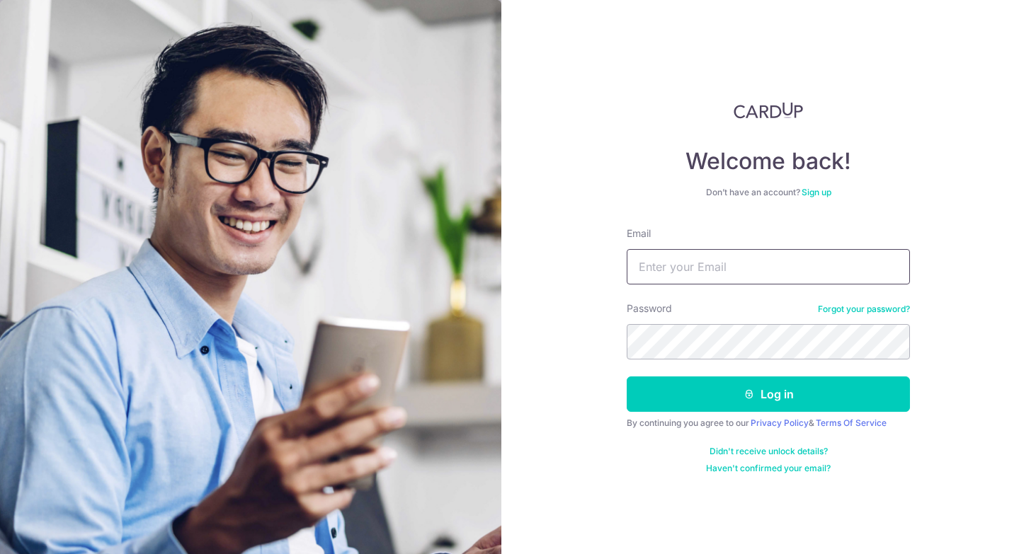
type input "jameschan92@gmail.com"
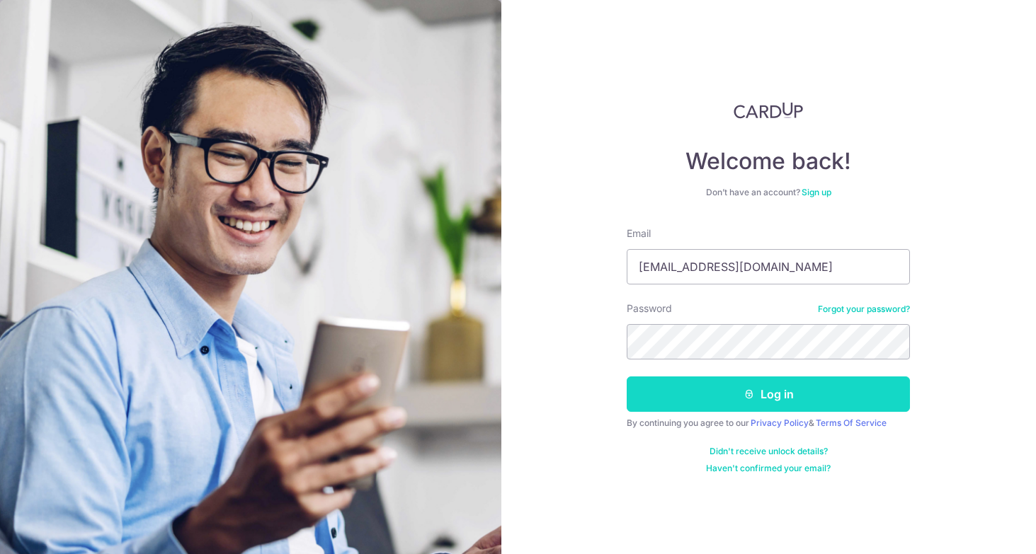
click at [755, 396] on button "Log in" at bounding box center [768, 394] width 283 height 35
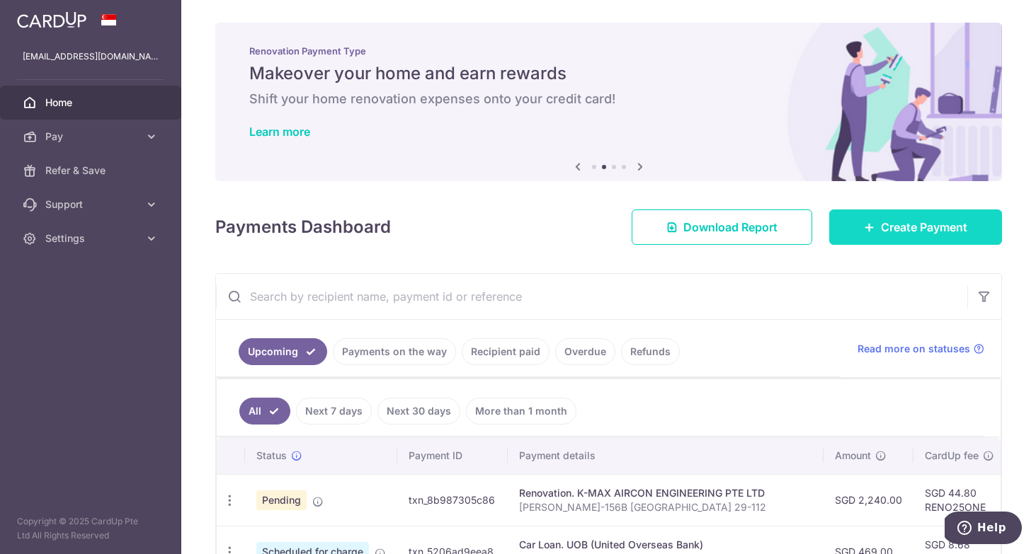
click at [936, 230] on span "Create Payment" at bounding box center [924, 227] width 86 height 17
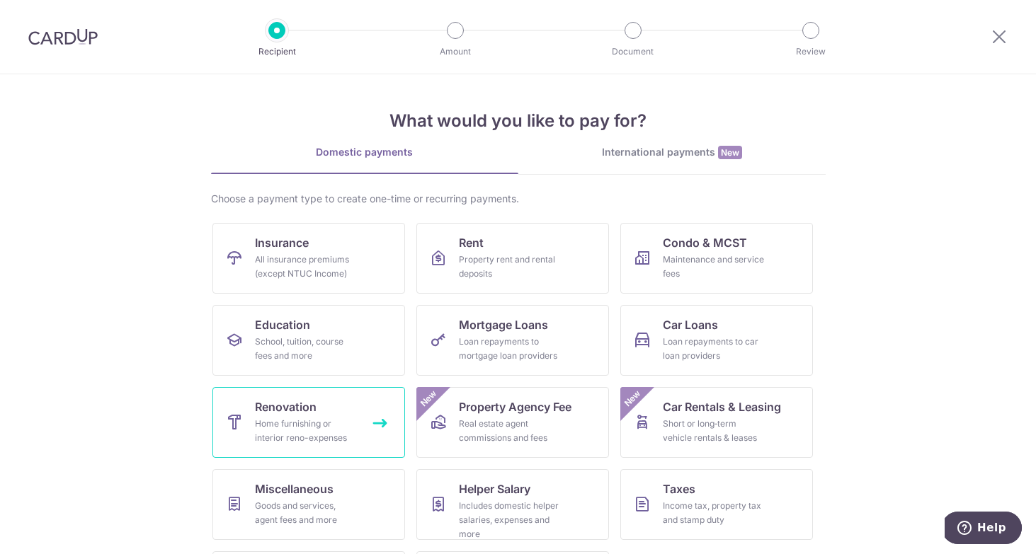
click at [311, 420] on div "Home furnishing or interior reno-expenses" at bounding box center [306, 431] width 102 height 28
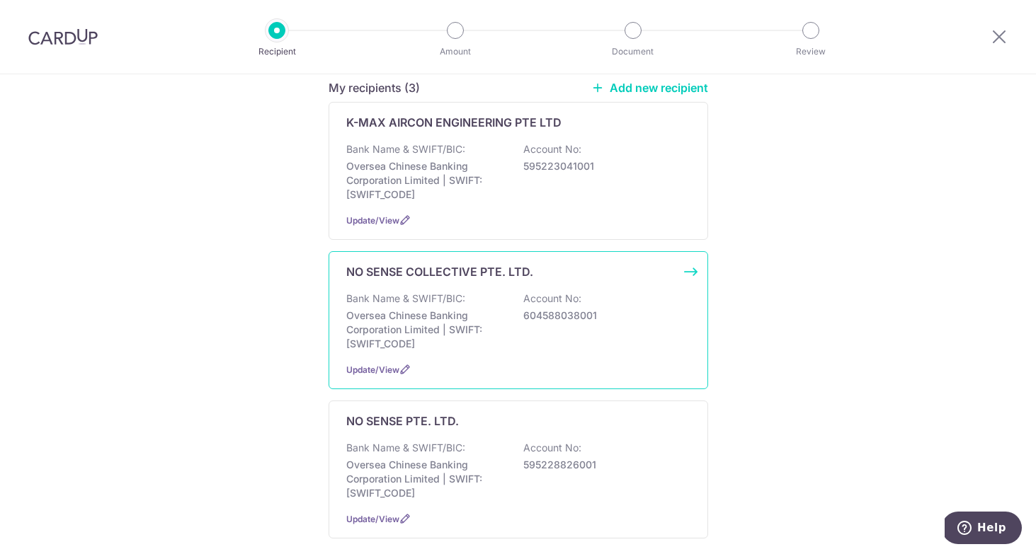
scroll to position [113, 0]
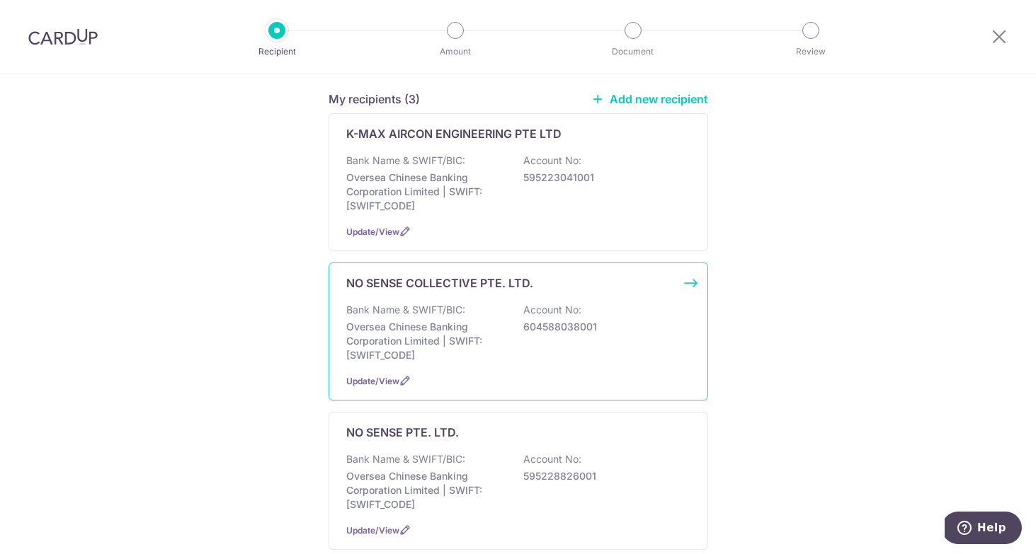
click at [501, 314] on div "Bank Name & SWIFT/BIC: Oversea Chinese Banking Corporation Limited | SWIFT: OCB…" at bounding box center [518, 332] width 344 height 59
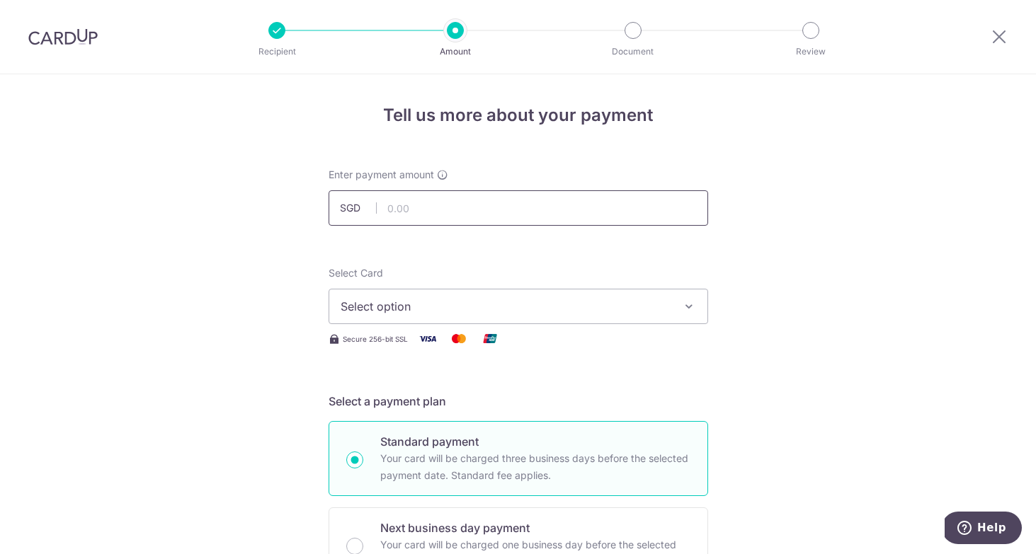
click at [418, 209] on input "text" at bounding box center [518, 207] width 379 height 35
type input "8,295.00"
click at [481, 290] on button "Select option" at bounding box center [518, 306] width 379 height 35
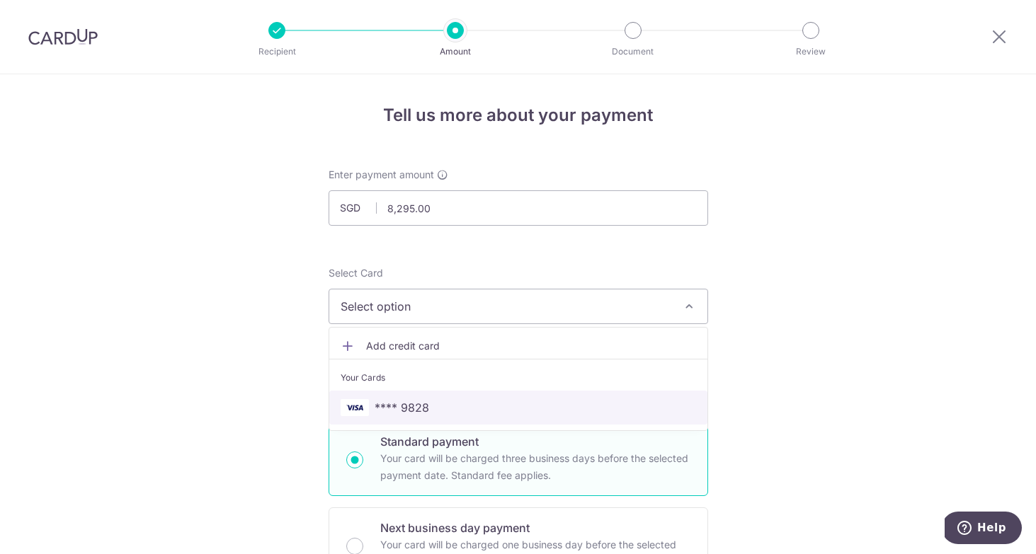
click at [493, 396] on link "**** 9828" at bounding box center [518, 408] width 378 height 34
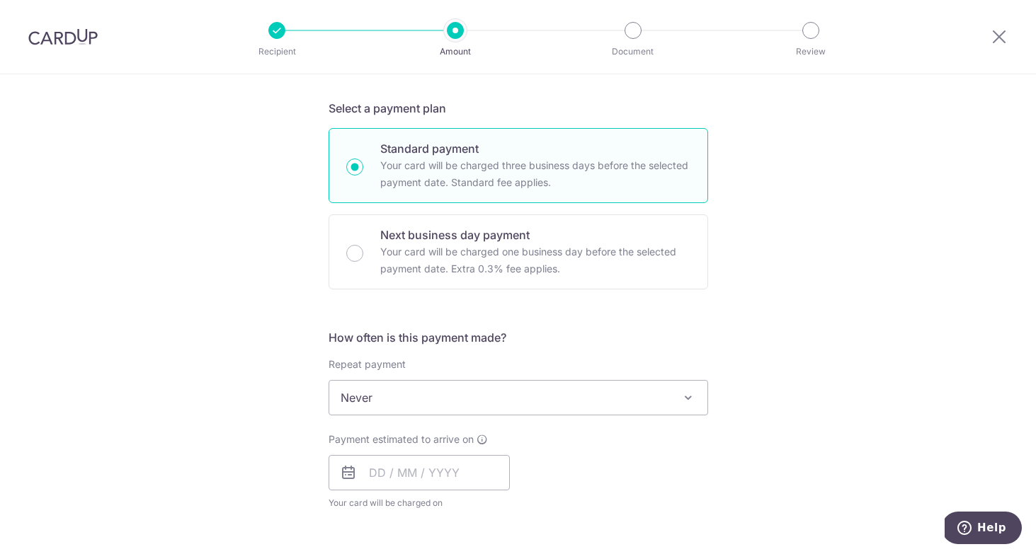
scroll to position [362, 0]
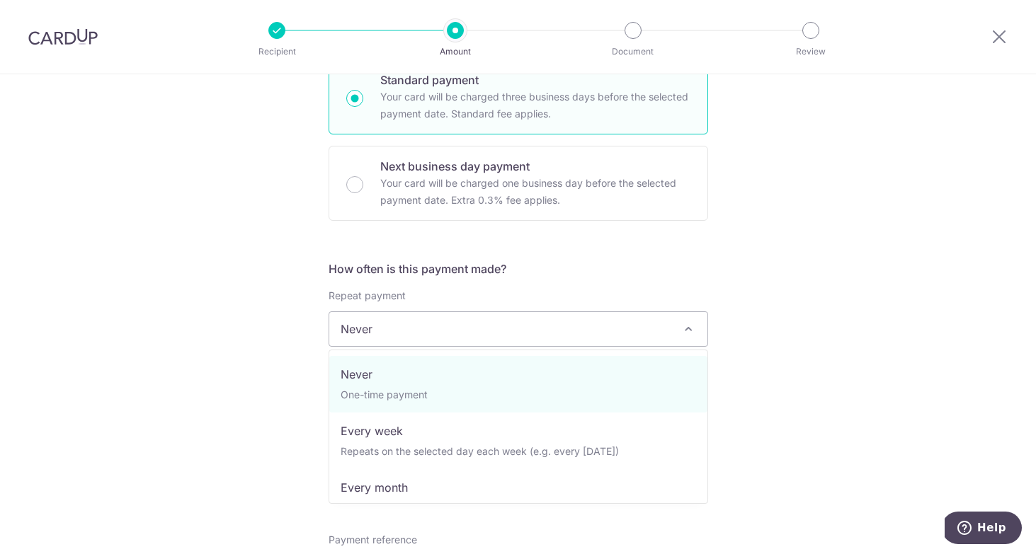
click at [496, 329] on span "Never" at bounding box center [518, 329] width 378 height 34
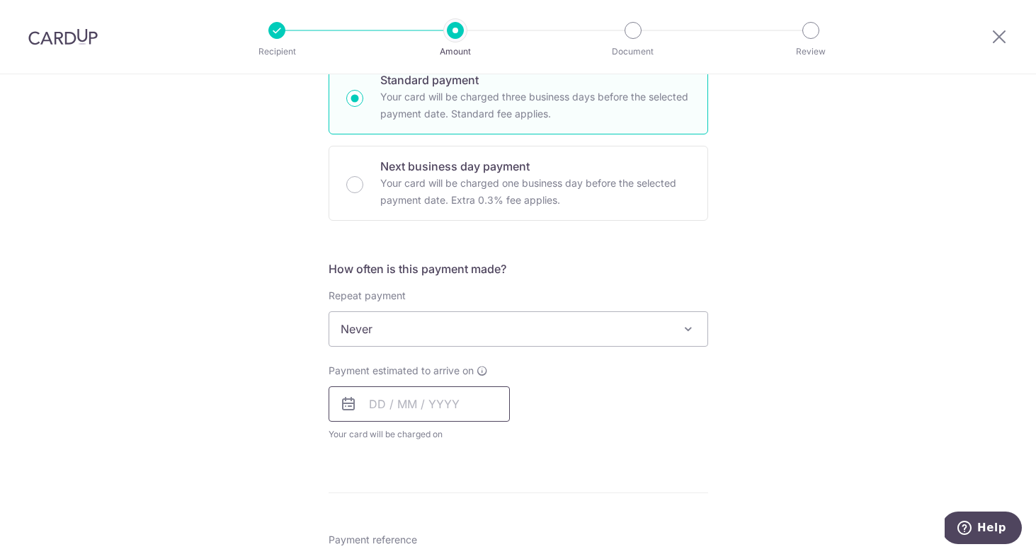
click at [438, 408] on input "text" at bounding box center [419, 404] width 181 height 35
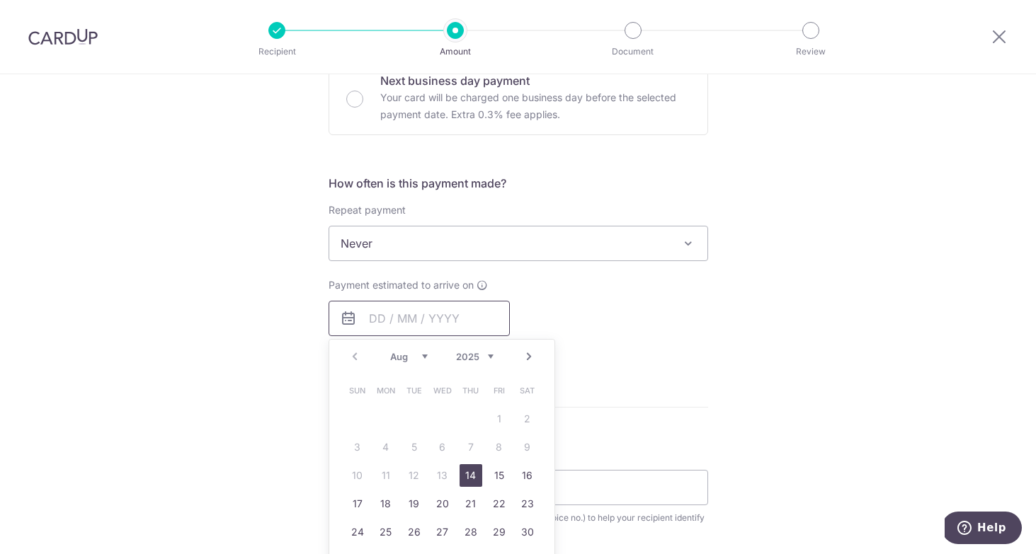
scroll to position [451, 0]
click at [467, 473] on link "14" at bounding box center [471, 472] width 23 height 23
type input "[DATE]"
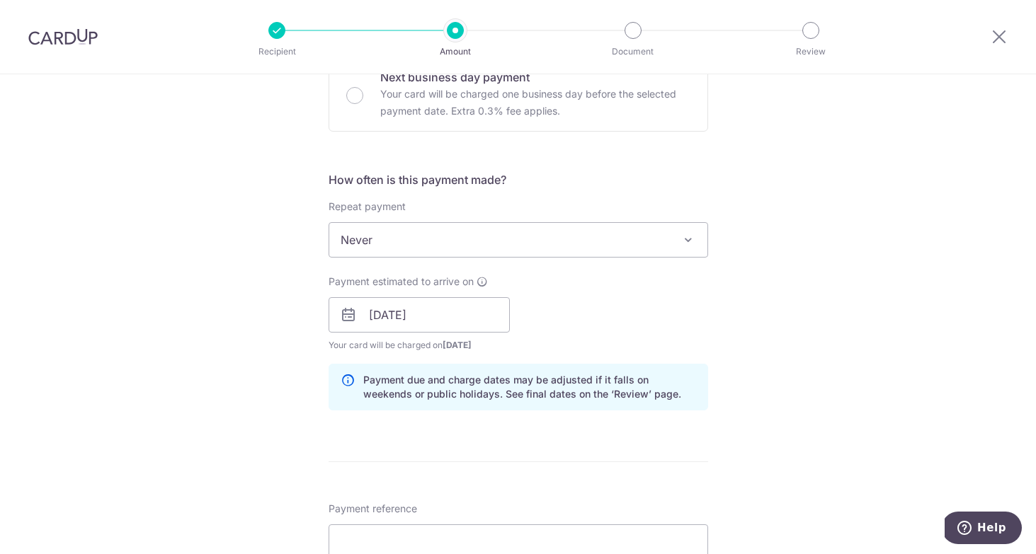
click at [627, 280] on div "Payment estimated to arrive on 14/08/2025 Prev Next Aug Sep Oct Nov Dec 2025 20…" at bounding box center [518, 314] width 396 height 78
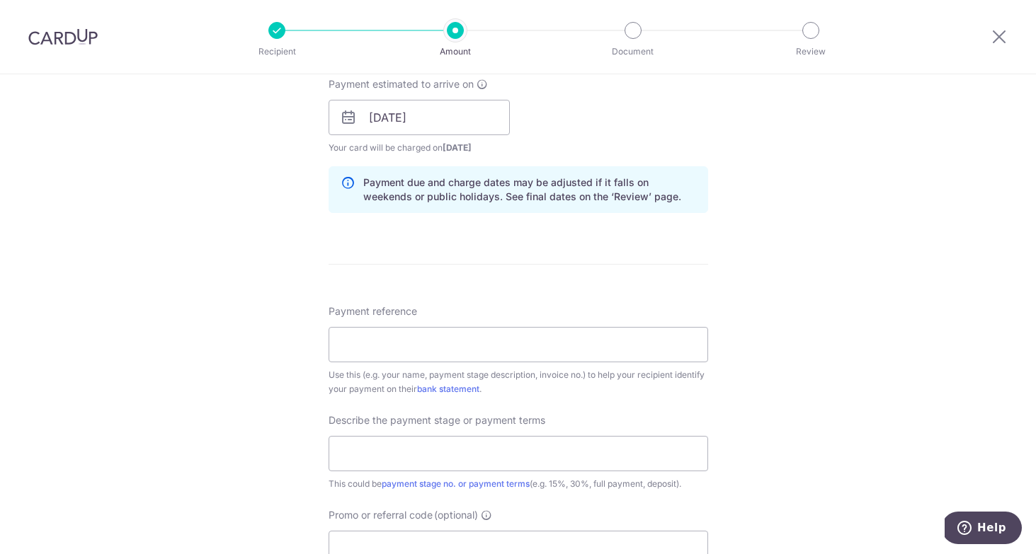
scroll to position [649, 0]
click at [495, 348] on input "Payment reference" at bounding box center [518, 343] width 379 height 35
paste input "NSC-08-2025-0008"
type input "JAMESCHAN-NSC-08-2025-0008"
click at [752, 297] on div "Tell us more about your payment Enter payment amount SGD 8,295.00 8295.00 Selec…" at bounding box center [518, 142] width 1036 height 1434
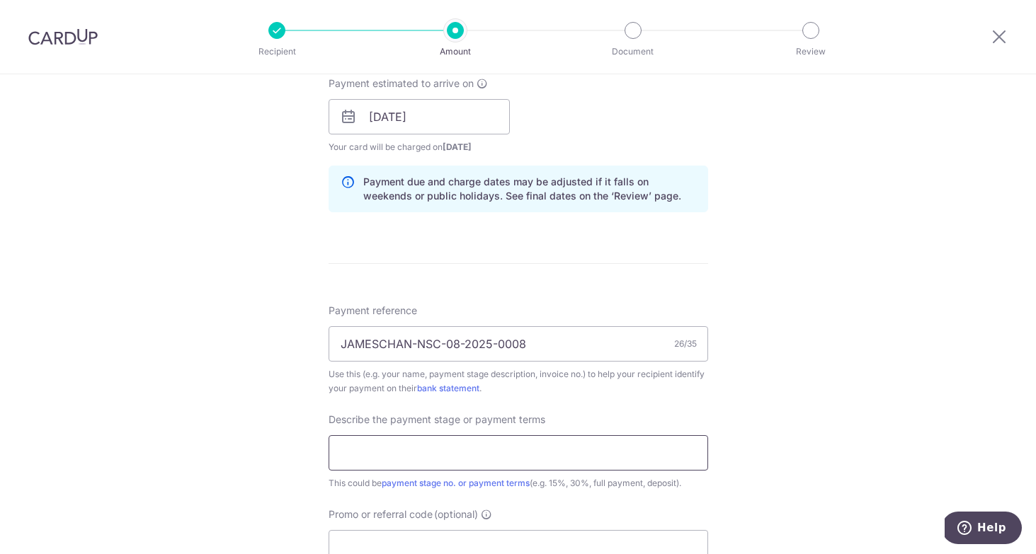
click at [597, 456] on input "text" at bounding box center [518, 452] width 379 height 35
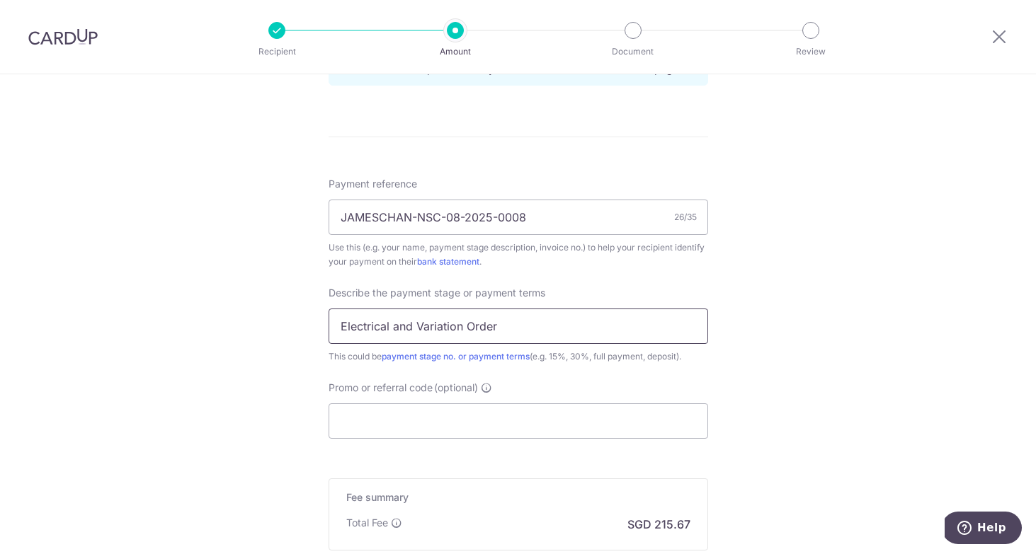
scroll to position [777, 0]
type input "Electrical and Variation Order"
click at [505, 428] on input "Promo or referral code (optional)" at bounding box center [518, 420] width 379 height 35
paste input "NSC-08-2025-0008"
type input "NSC-08-2025-0008"
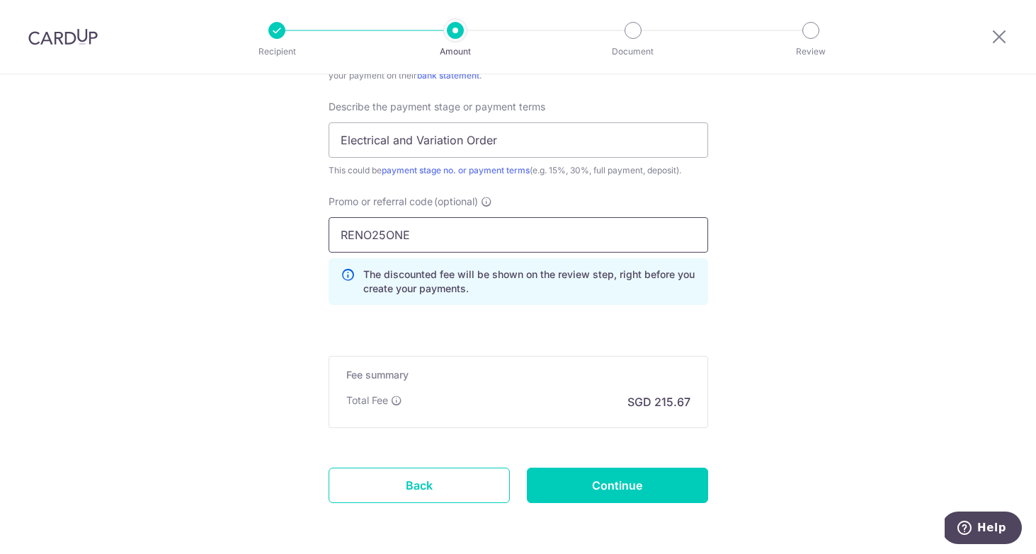
scroll to position [963, 0]
type input "RENO25ONE"
click at [618, 483] on input "Continue" at bounding box center [617, 484] width 181 height 35
type input "Create Schedule"
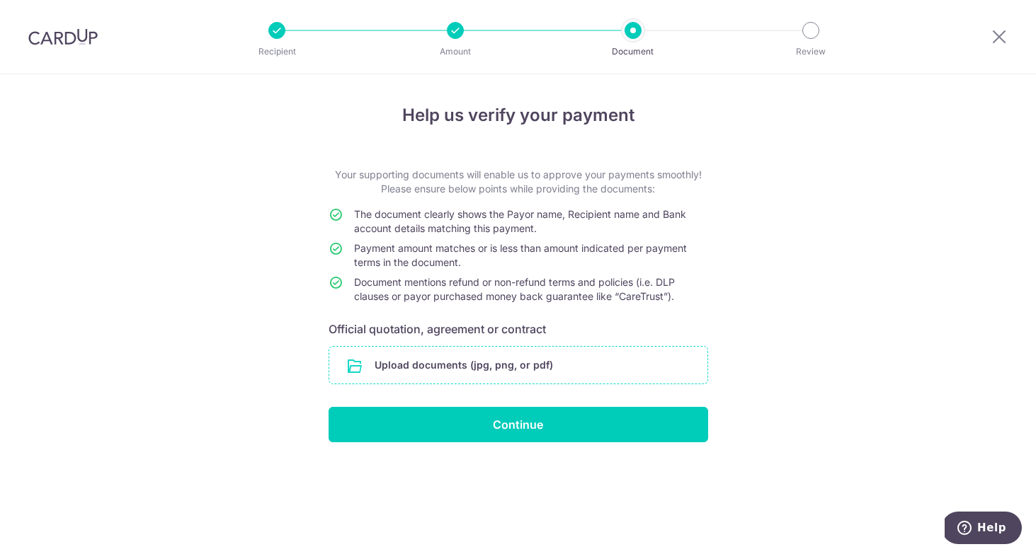
click at [551, 368] on input "file" at bounding box center [518, 365] width 378 height 37
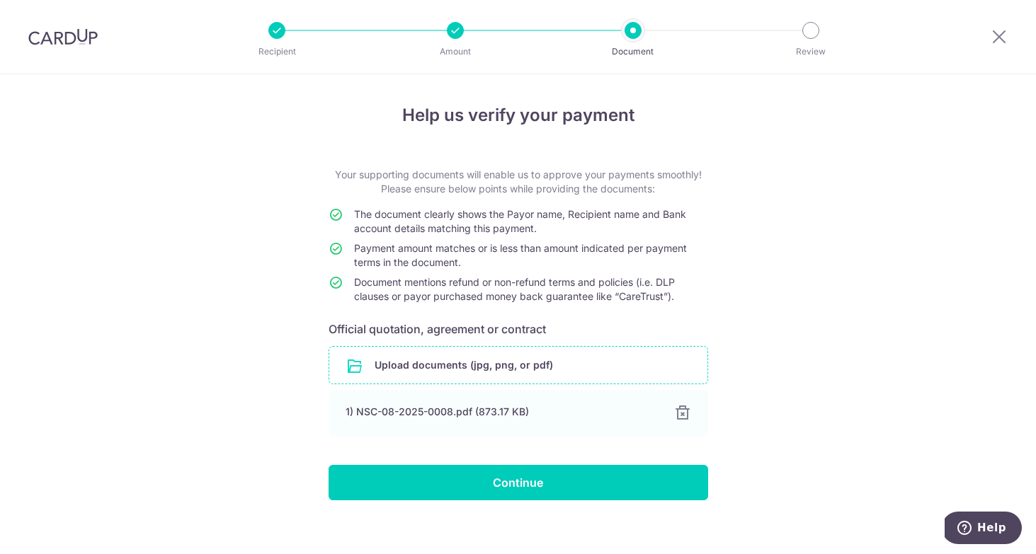
click at [469, 366] on input "file" at bounding box center [518, 365] width 378 height 37
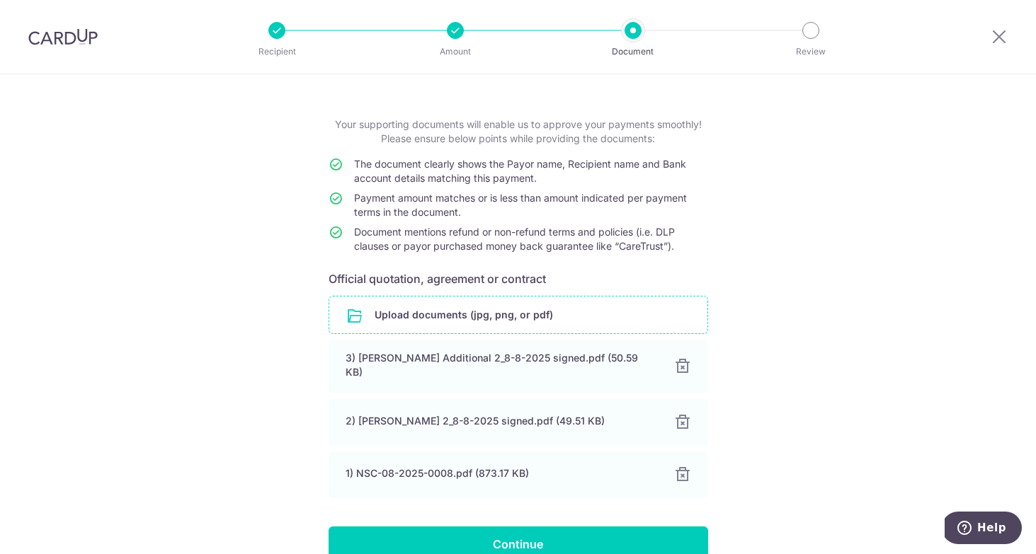
scroll to position [52, 0]
click at [487, 316] on input "file" at bounding box center [518, 313] width 378 height 37
click at [476, 321] on input "file" at bounding box center [518, 313] width 378 height 37
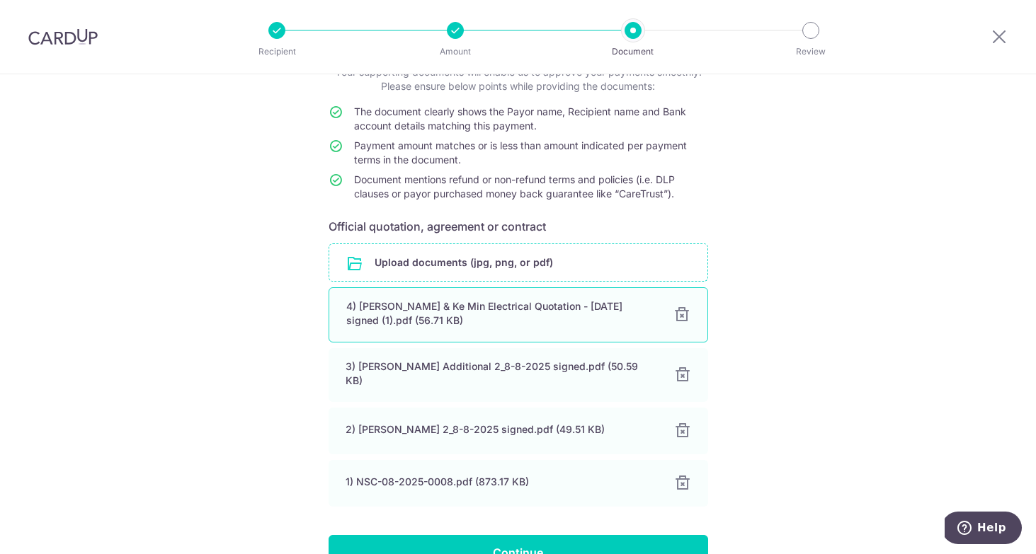
scroll to position [122, 0]
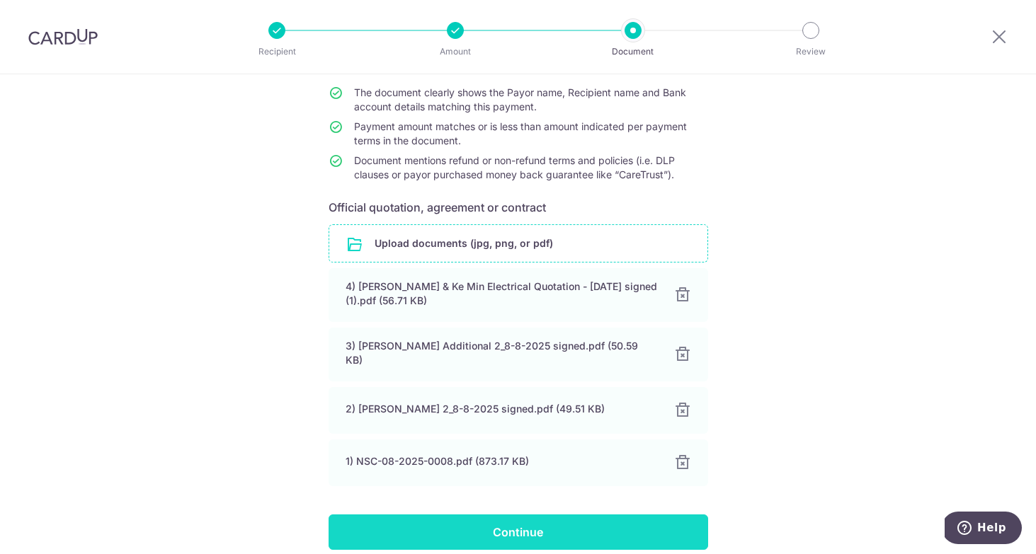
click at [484, 520] on input "Continue" at bounding box center [518, 532] width 379 height 35
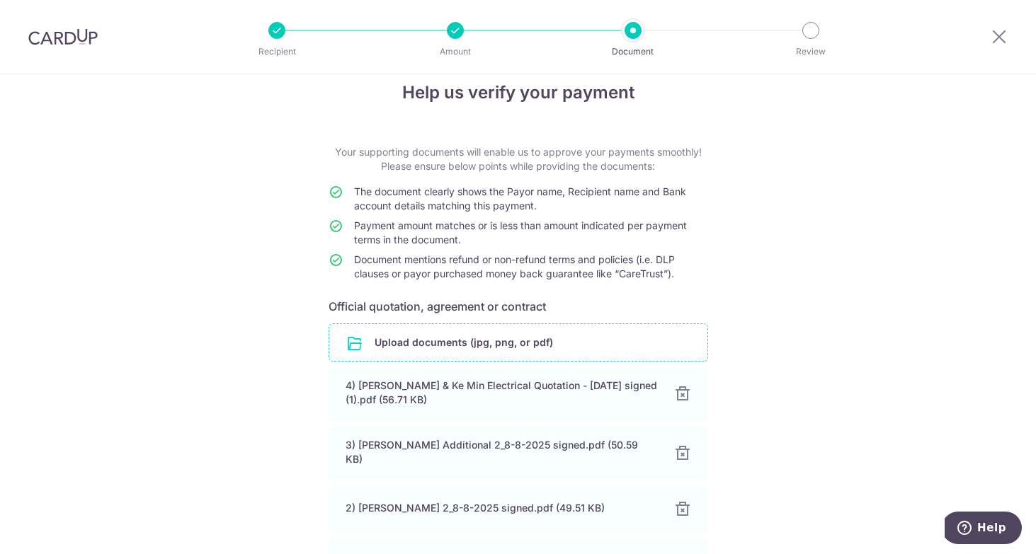
scroll to position [0, 0]
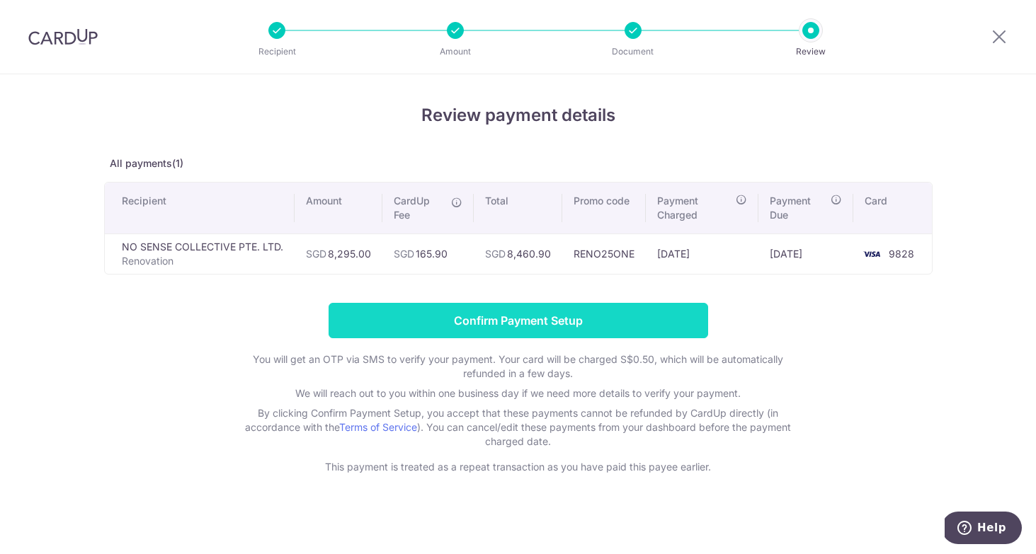
click at [619, 325] on input "Confirm Payment Setup" at bounding box center [518, 320] width 379 height 35
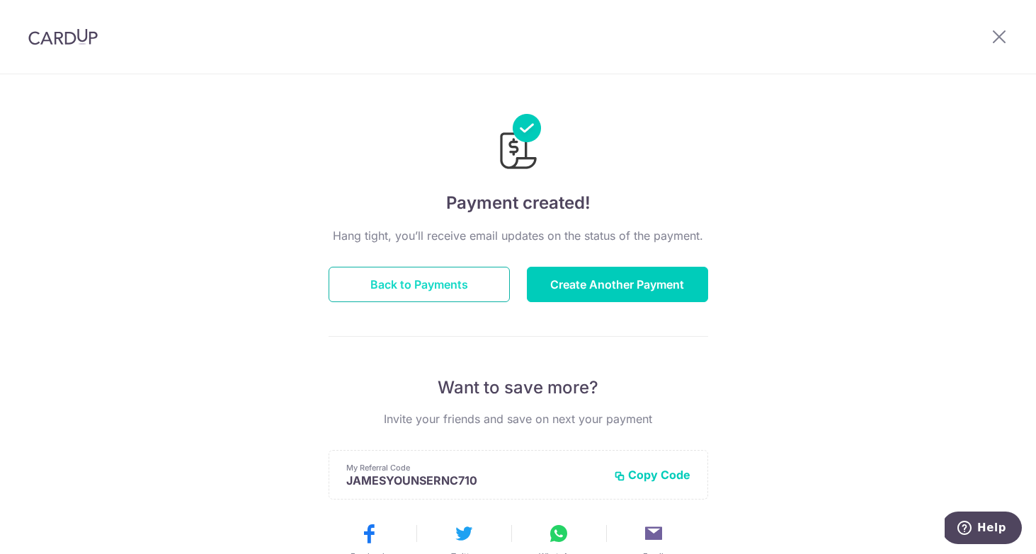
click at [430, 284] on button "Back to Payments" at bounding box center [419, 284] width 181 height 35
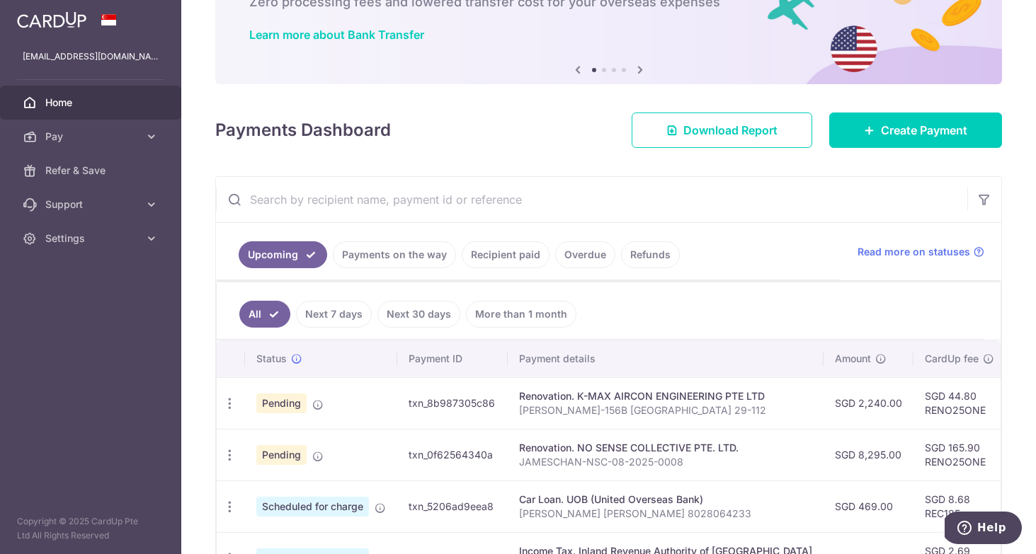
scroll to position [97, 0]
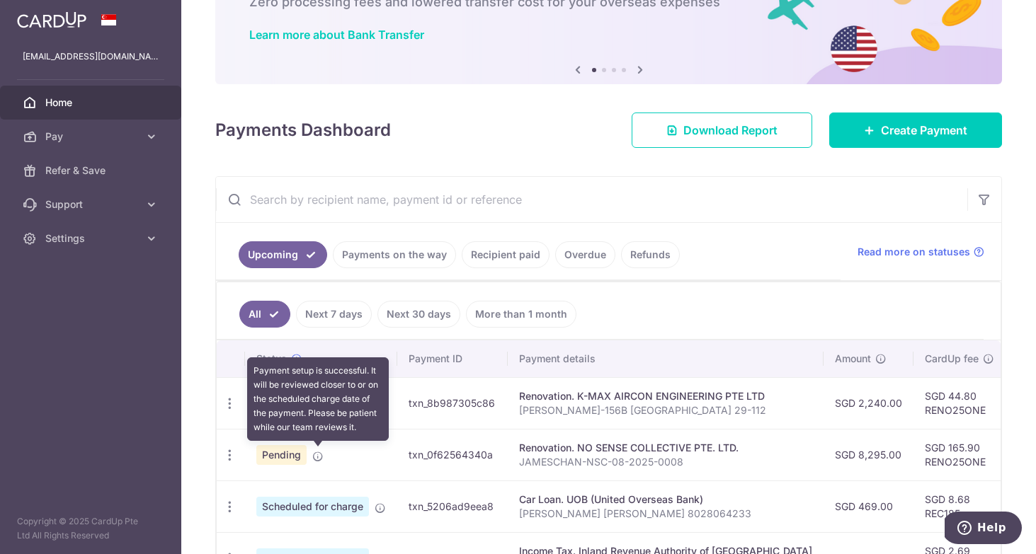
click at [319, 458] on icon at bounding box center [317, 456] width 11 height 11
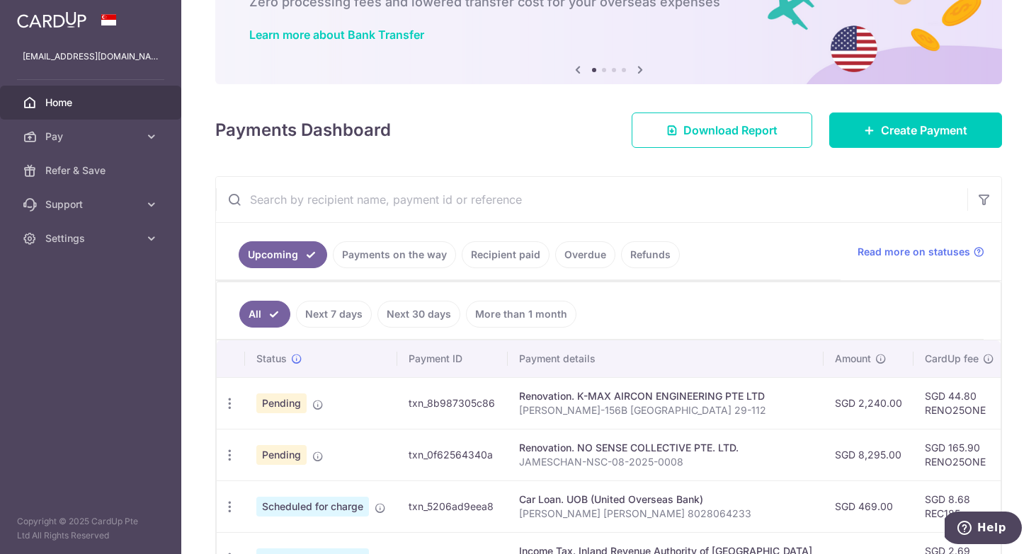
click at [404, 266] on link "Payments on the way" at bounding box center [394, 254] width 123 height 27
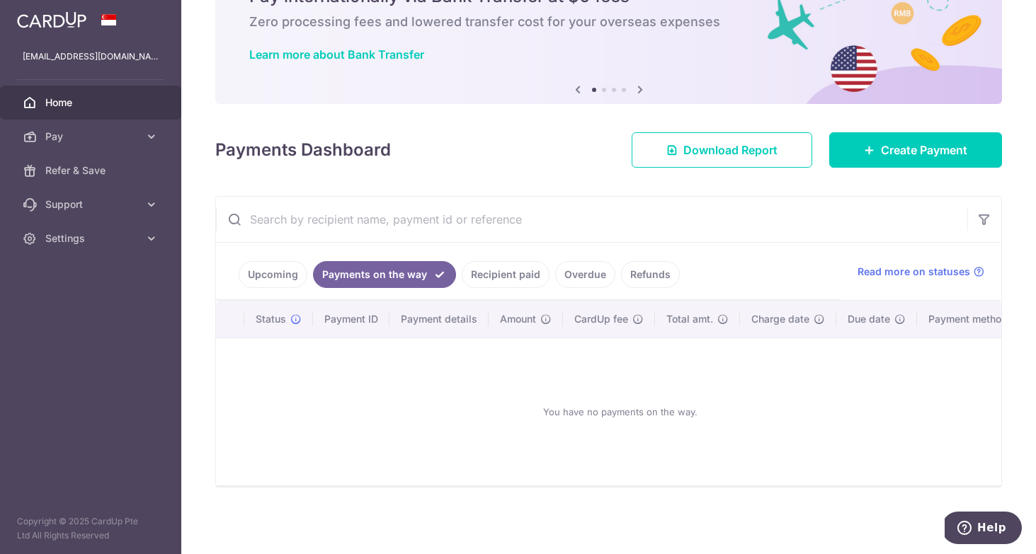
click at [285, 287] on link "Upcoming" at bounding box center [273, 274] width 69 height 27
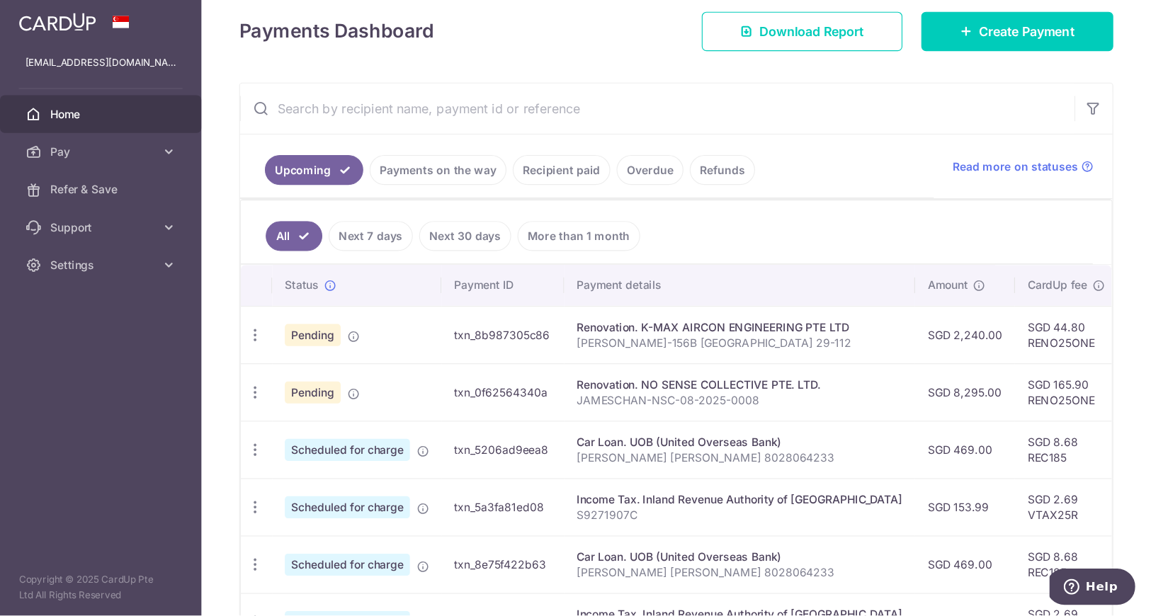
scroll to position [201, 0]
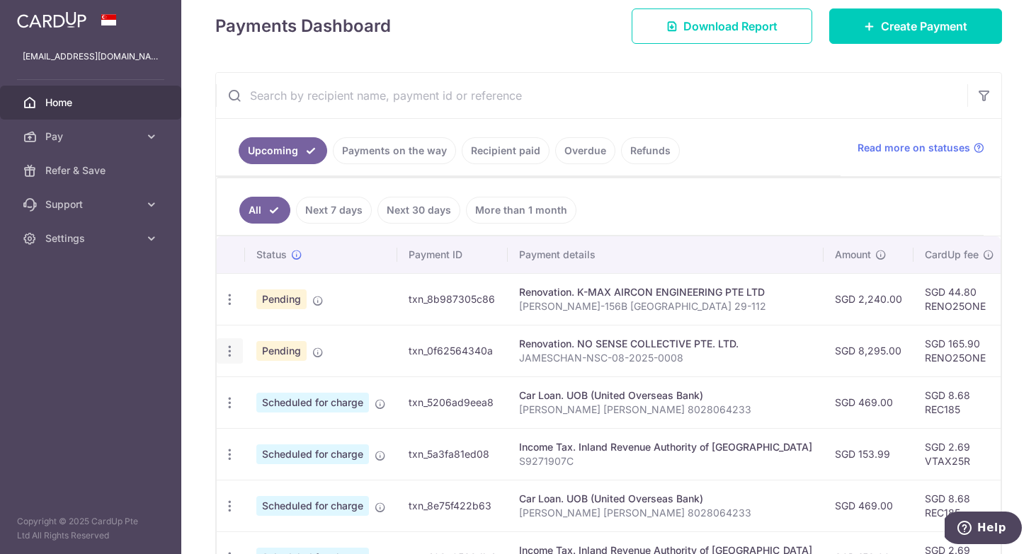
click at [228, 307] on icon "button" at bounding box center [229, 299] width 15 height 15
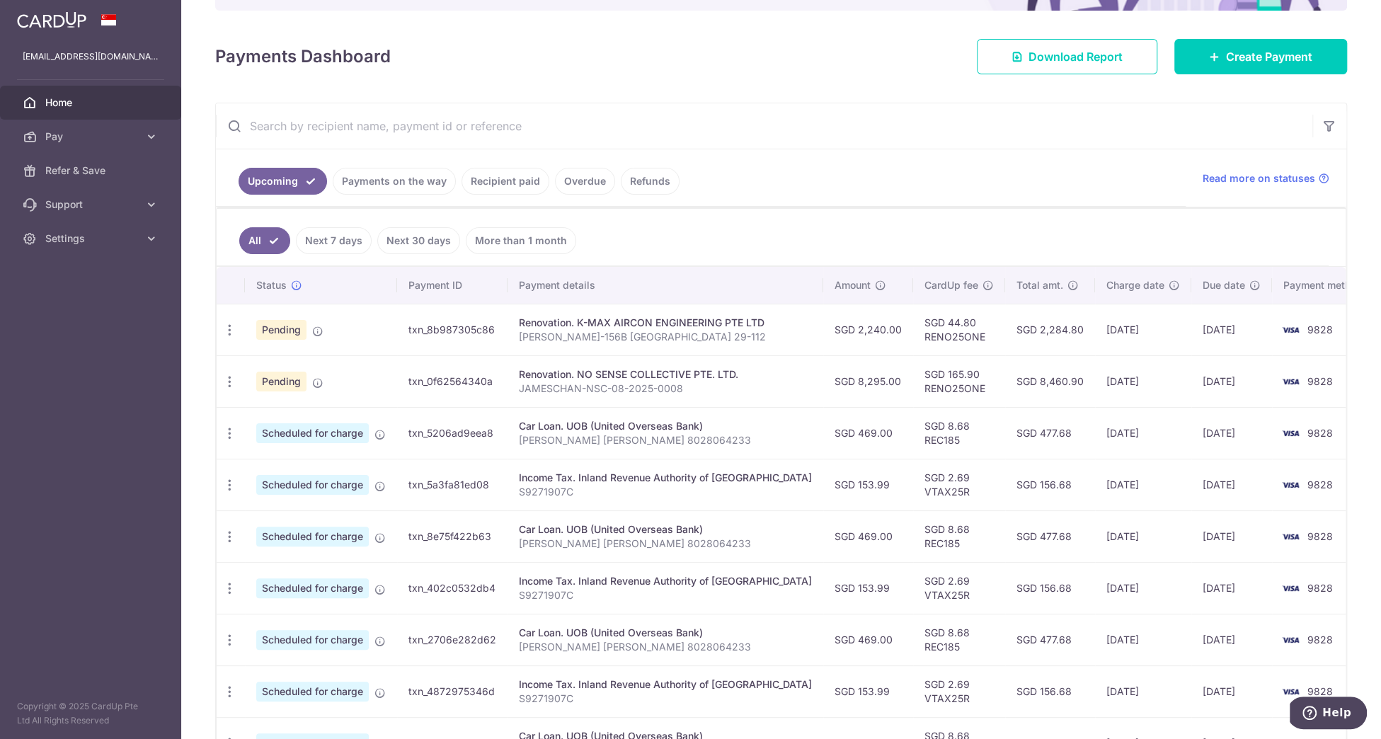
scroll to position [139, 0]
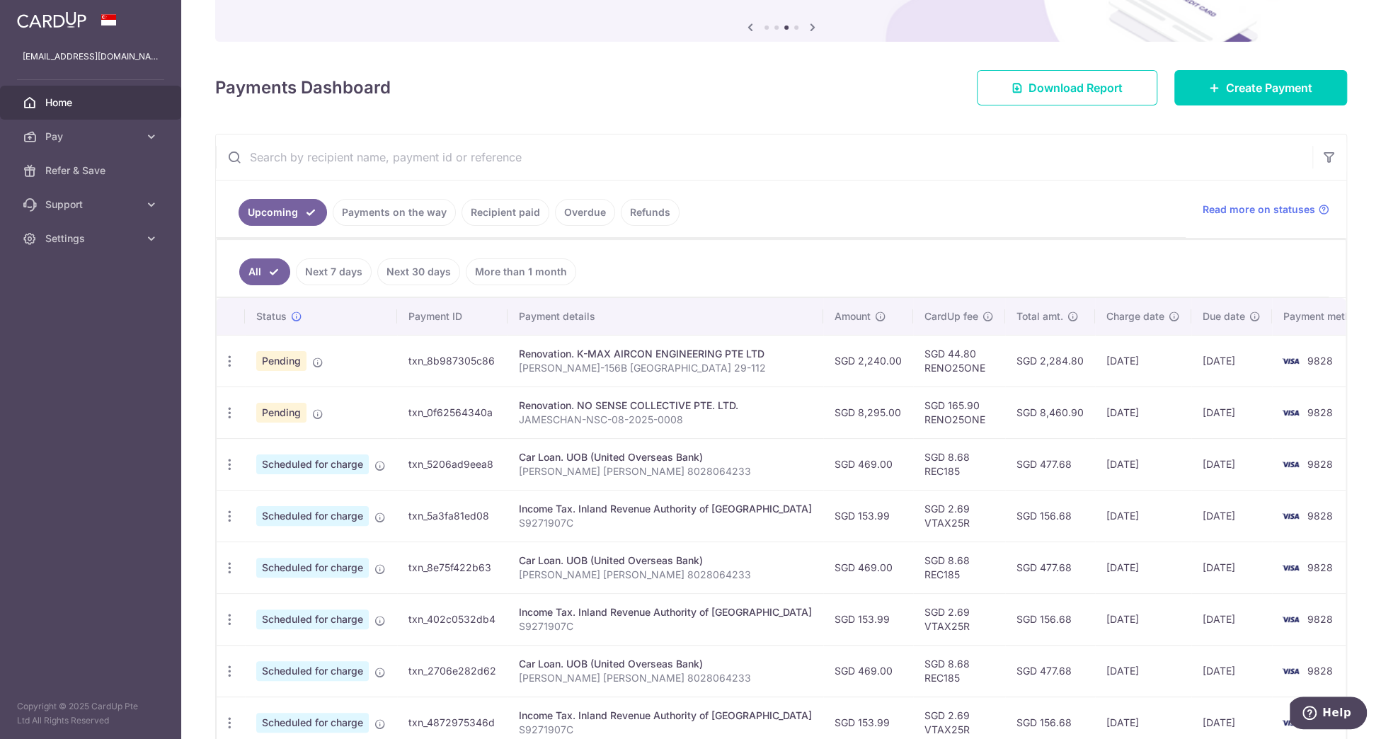
click at [1035, 158] on input "text" at bounding box center [764, 157] width 1097 height 45
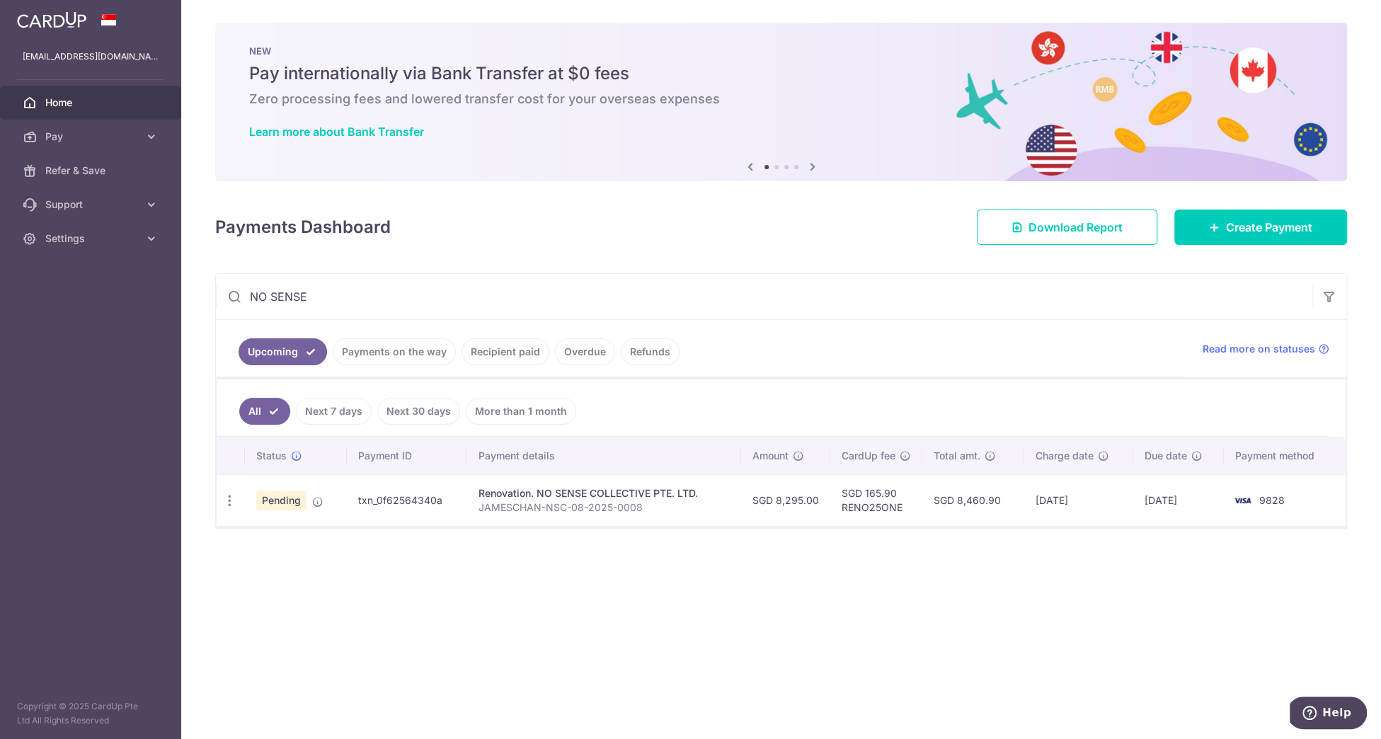
type input "NO SENSE"
